Goal: Transaction & Acquisition: Purchase product/service

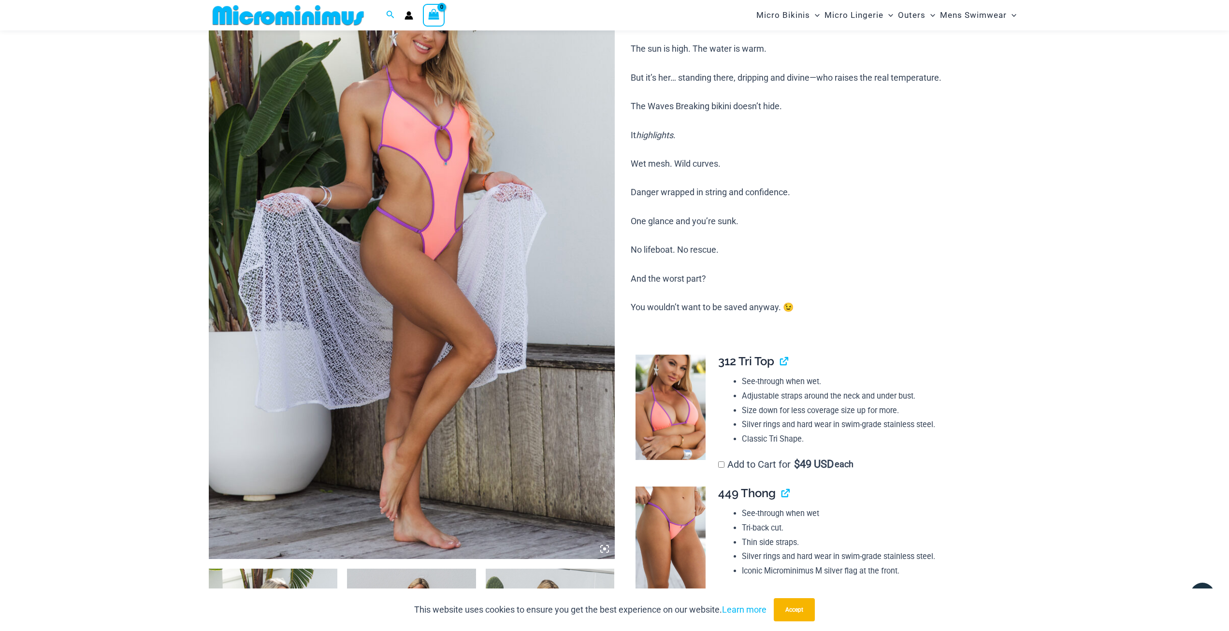
scroll to position [136, 0]
click at [582, 209] on img at bounding box center [412, 256] width 406 height 609
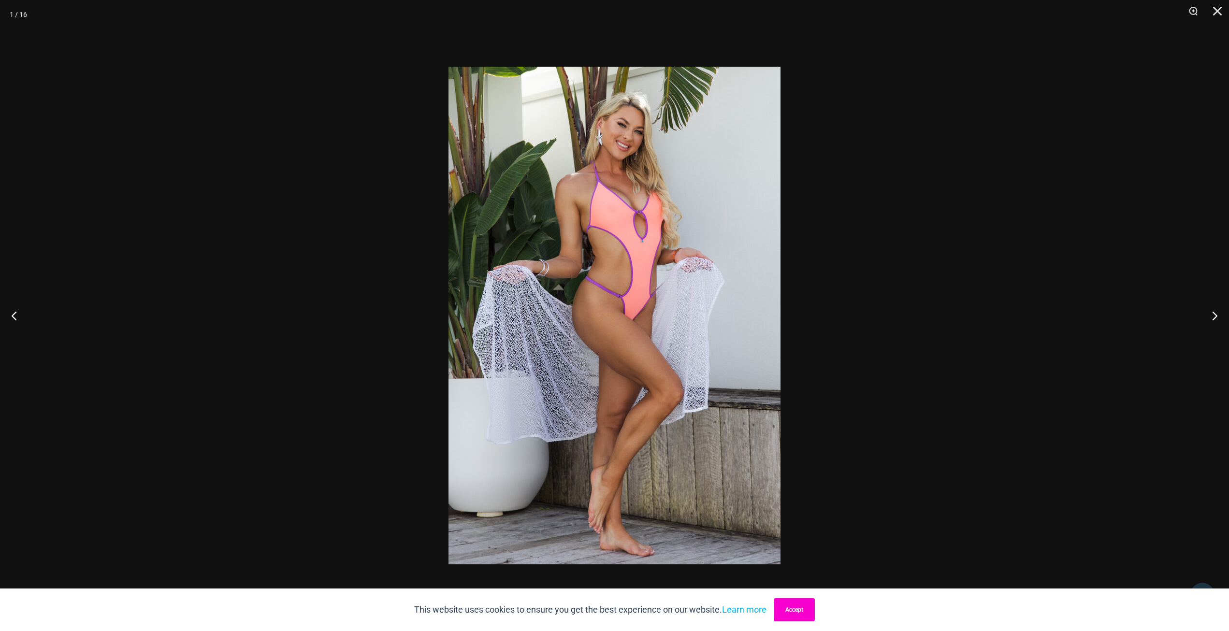
click at [804, 608] on button "Accept" at bounding box center [794, 609] width 41 height 23
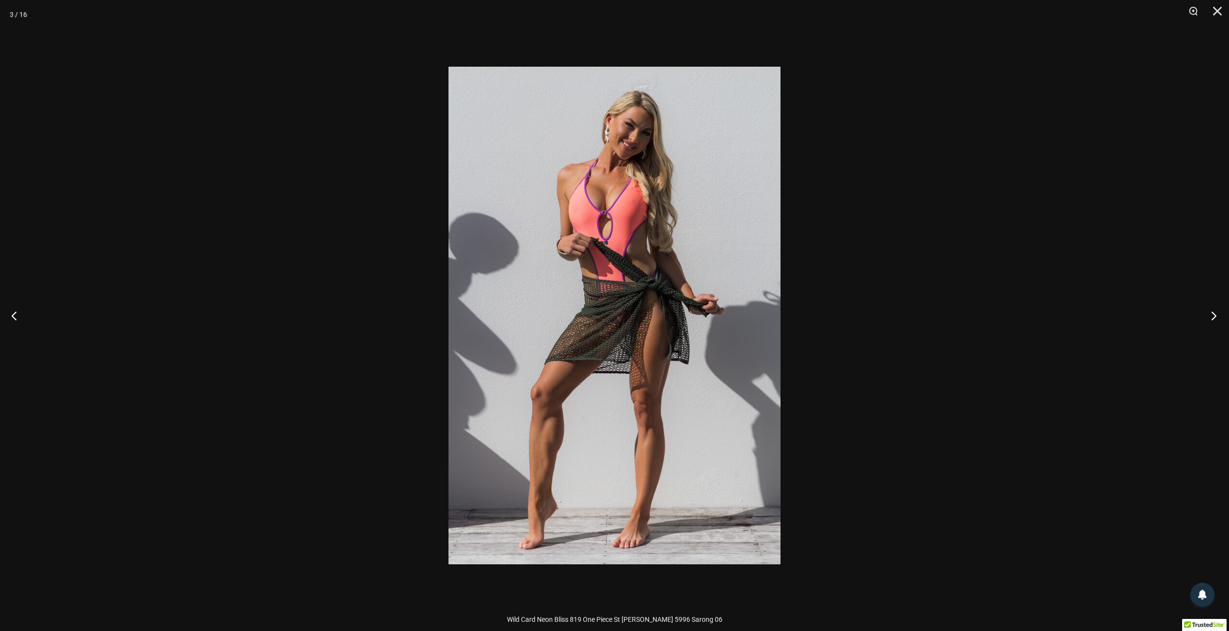
click at [1219, 325] on button "Next" at bounding box center [1211, 315] width 36 height 48
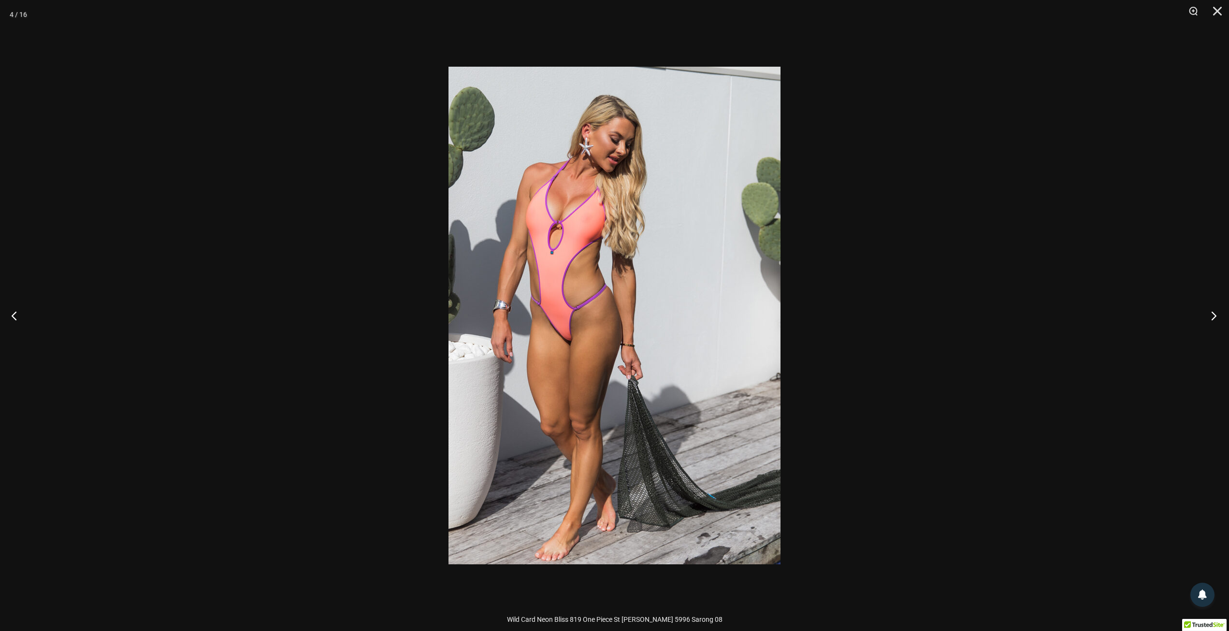
click at [1217, 321] on button "Next" at bounding box center [1211, 315] width 36 height 48
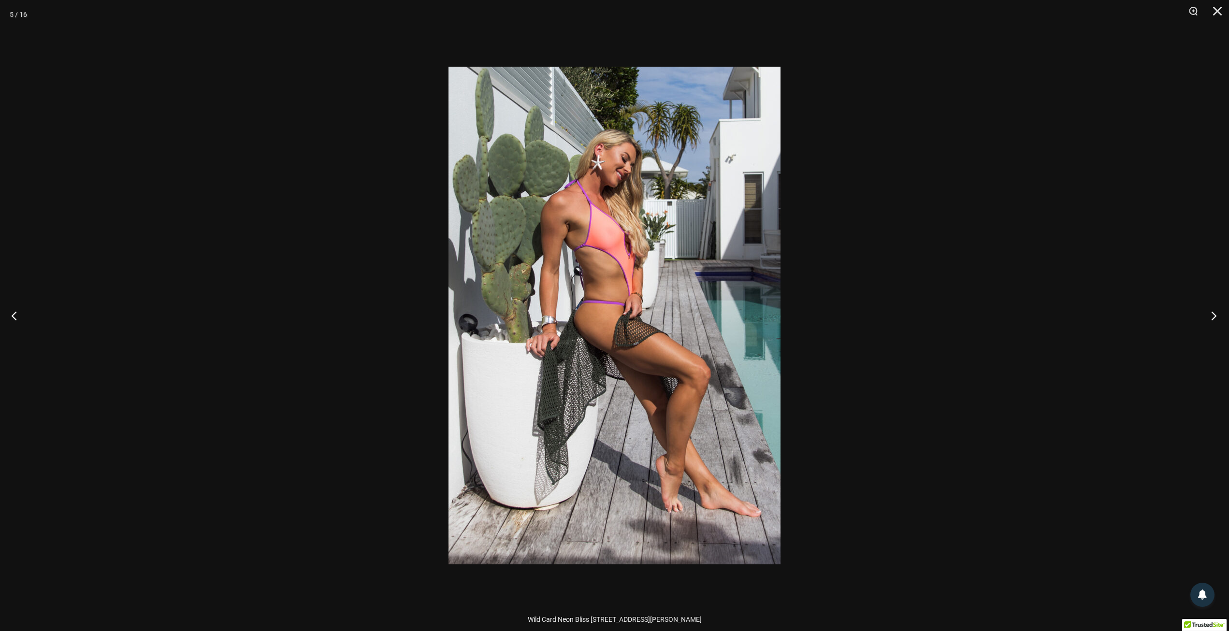
click at [1217, 321] on button "Next" at bounding box center [1211, 315] width 36 height 48
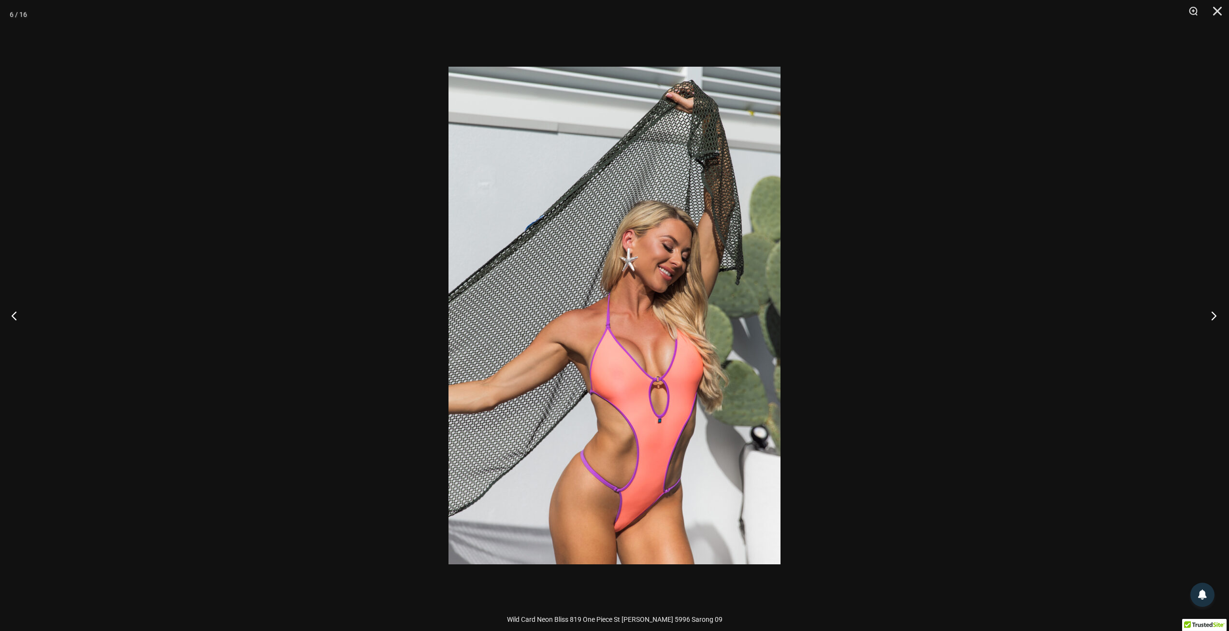
click at [1217, 321] on button "Next" at bounding box center [1211, 315] width 36 height 48
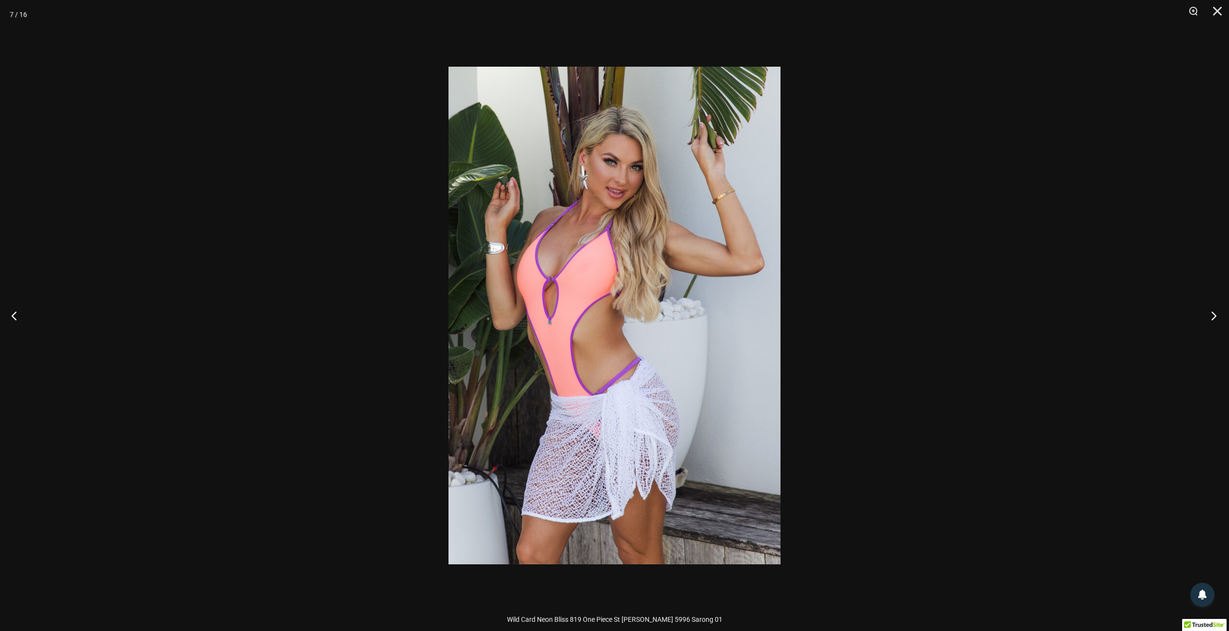
click at [1217, 321] on button "Next" at bounding box center [1211, 315] width 36 height 48
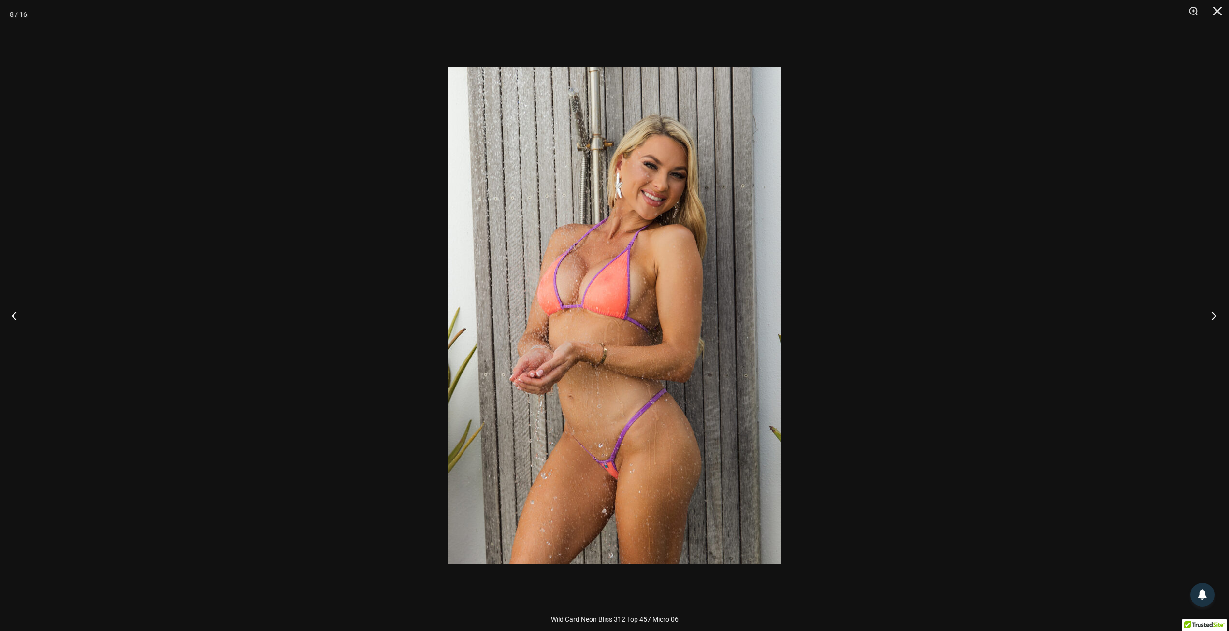
click at [1217, 321] on button "Next" at bounding box center [1211, 315] width 36 height 48
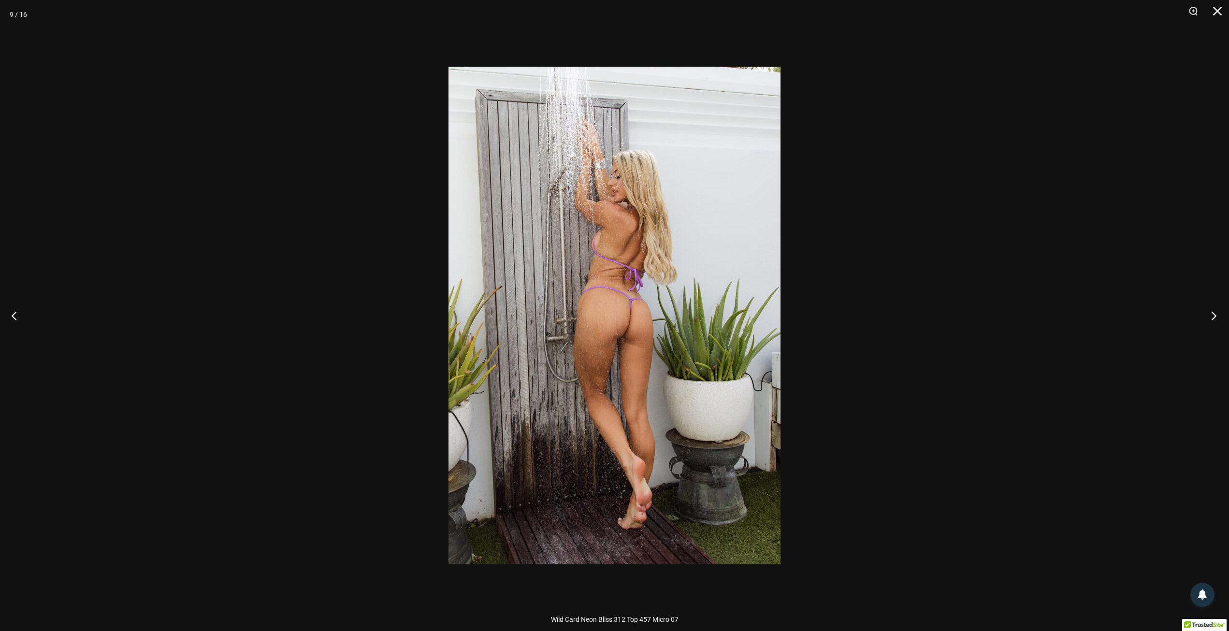
click at [1213, 321] on button "Next" at bounding box center [1211, 315] width 36 height 48
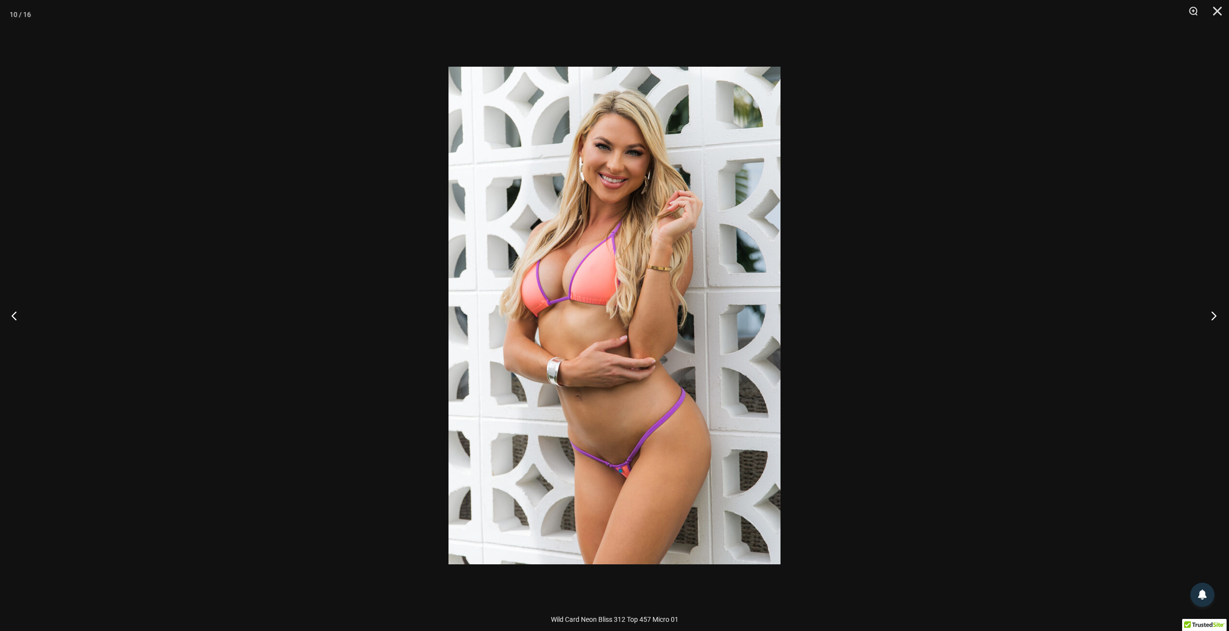
click at [1213, 321] on button "Next" at bounding box center [1211, 315] width 36 height 48
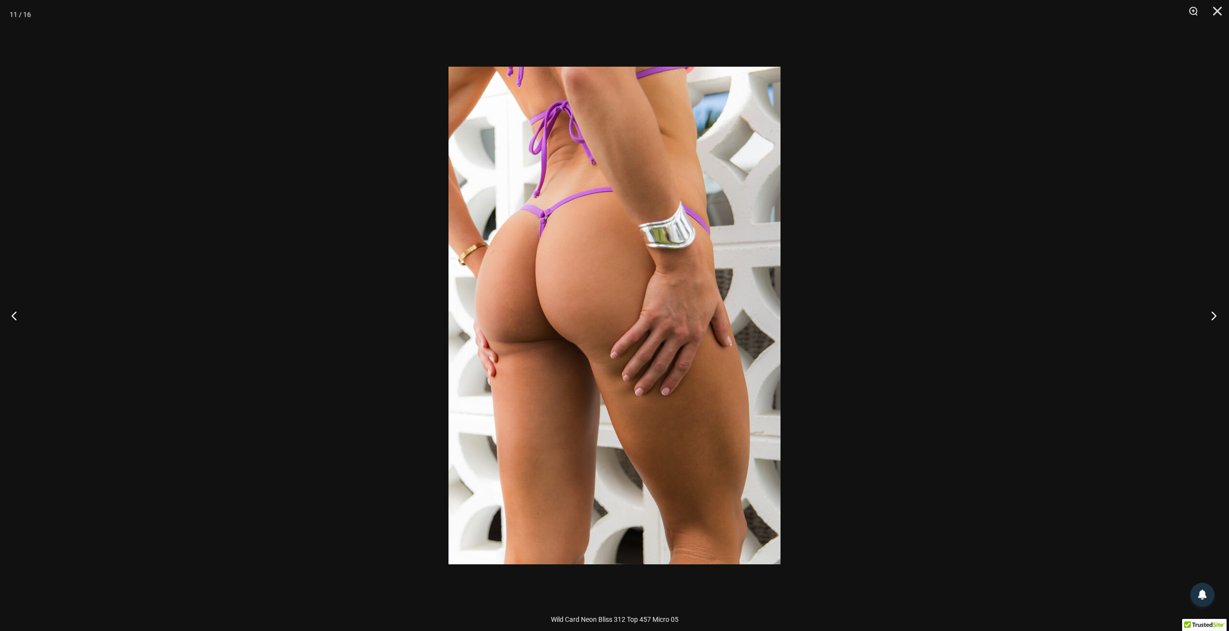
click at [1213, 321] on button "Next" at bounding box center [1211, 315] width 36 height 48
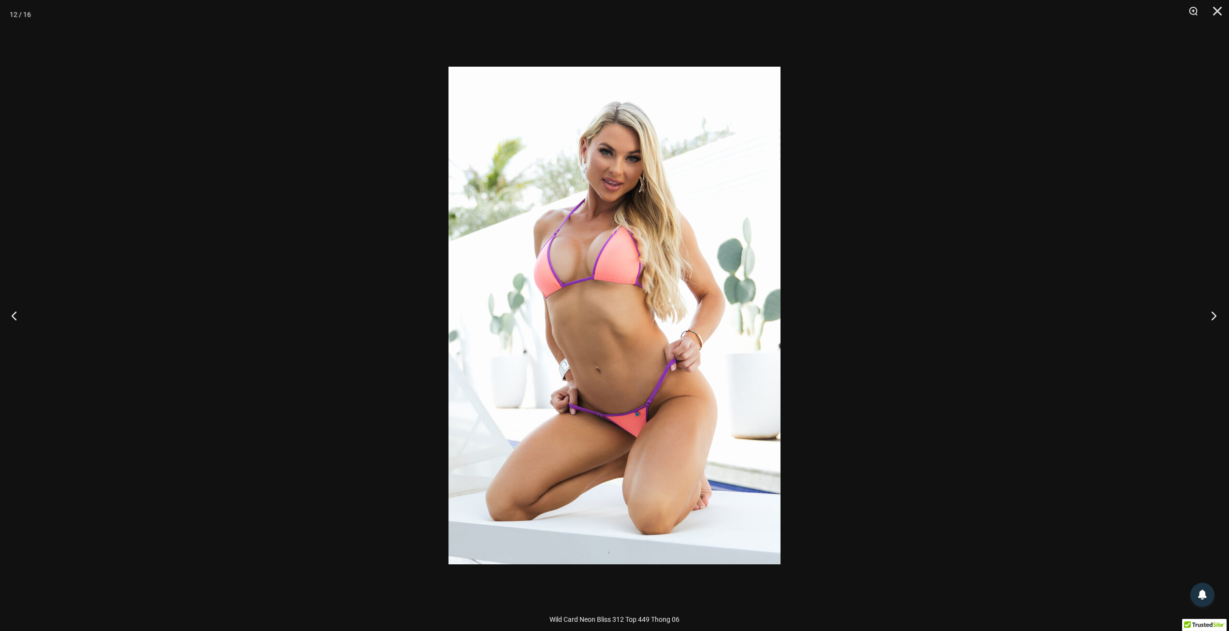
click at [1213, 321] on button "Next" at bounding box center [1211, 315] width 36 height 48
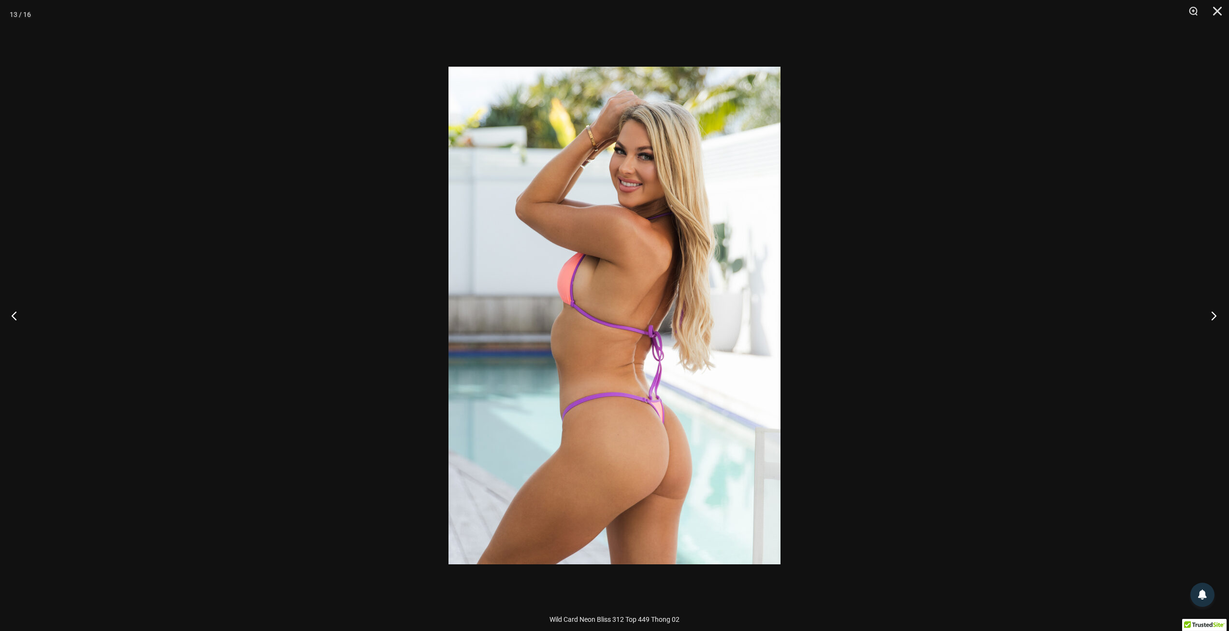
click at [1213, 321] on button "Next" at bounding box center [1211, 315] width 36 height 48
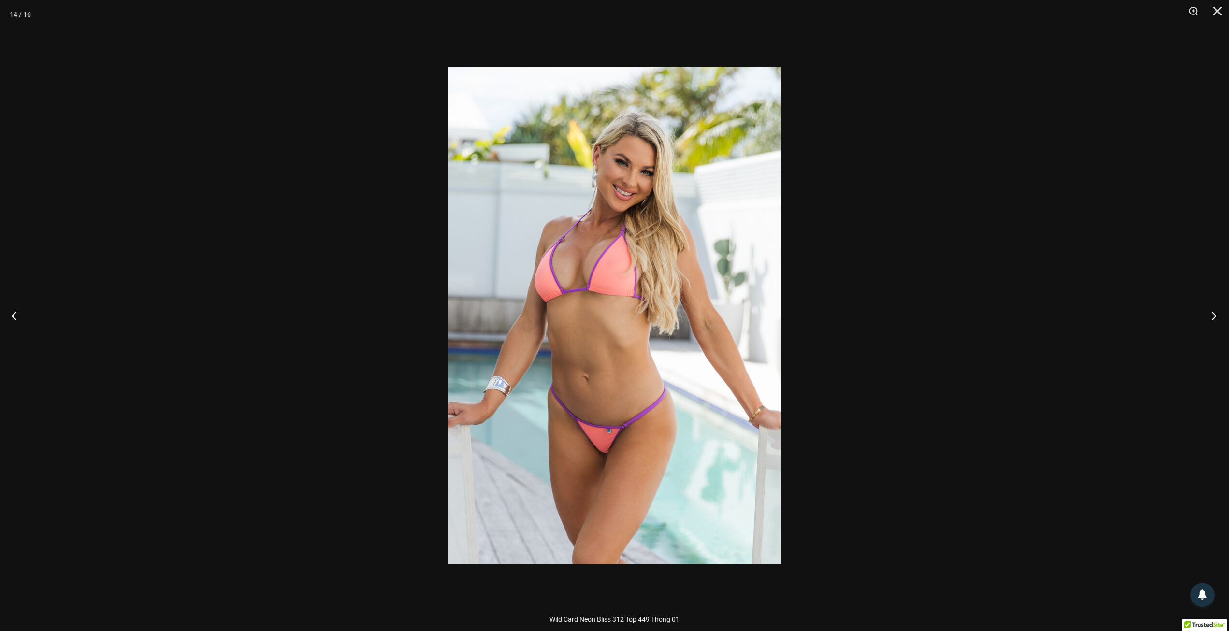
click at [1213, 321] on button "Next" at bounding box center [1211, 315] width 36 height 48
